Goal: Transaction & Acquisition: Download file/media

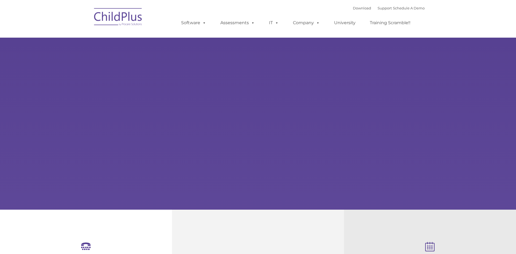
select select "MEDIUM"
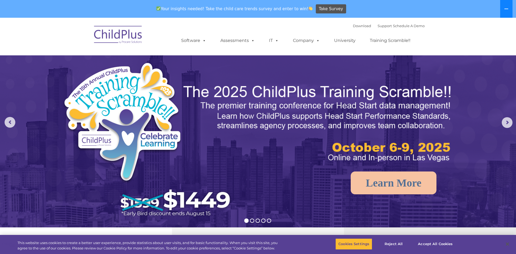
click at [504, 8] on button at bounding box center [506, 9] width 12 height 18
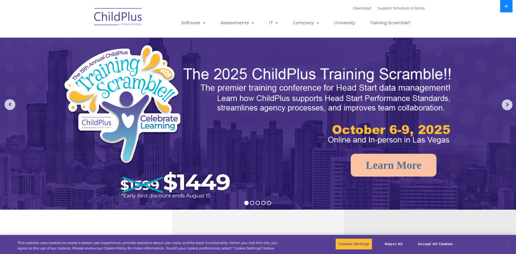
click at [504, 8] on button at bounding box center [506, 6] width 12 height 12
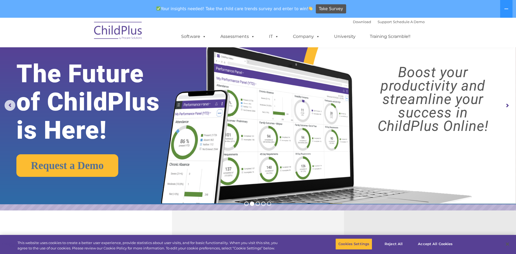
scroll to position [6, 0]
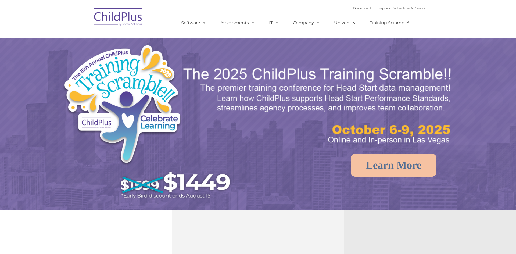
select select "MEDIUM"
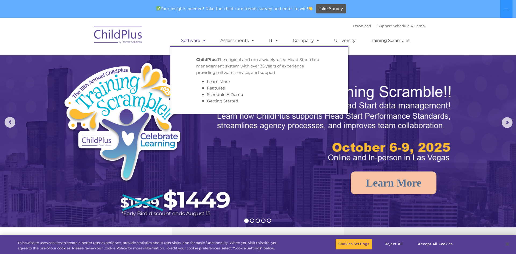
click at [198, 41] on link "Software" at bounding box center [194, 40] width 36 height 11
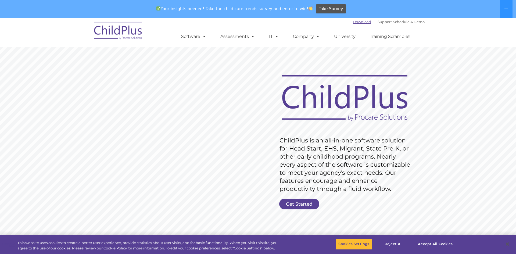
click at [357, 21] on link "Download" at bounding box center [362, 22] width 18 height 4
